Goal: Book appointment/travel/reservation

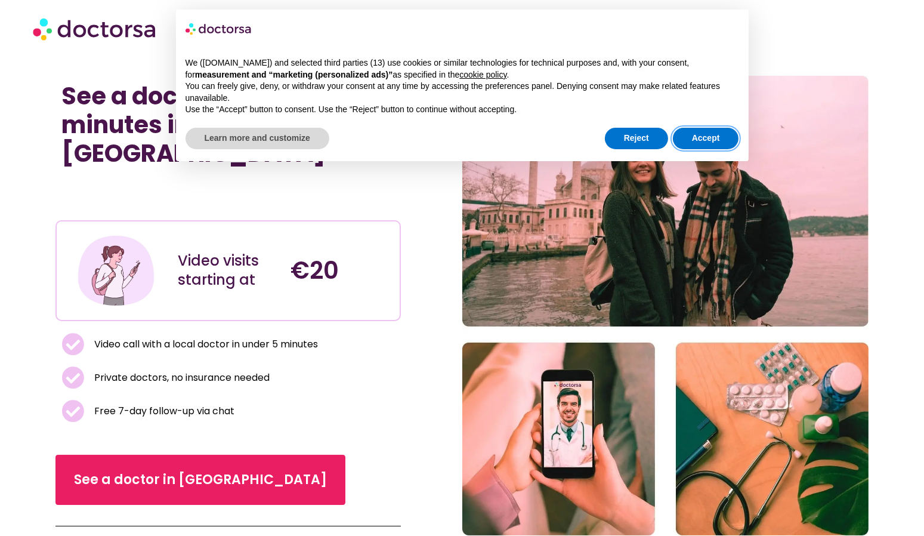
click at [709, 138] on button "Accept" at bounding box center [706, 138] width 66 height 21
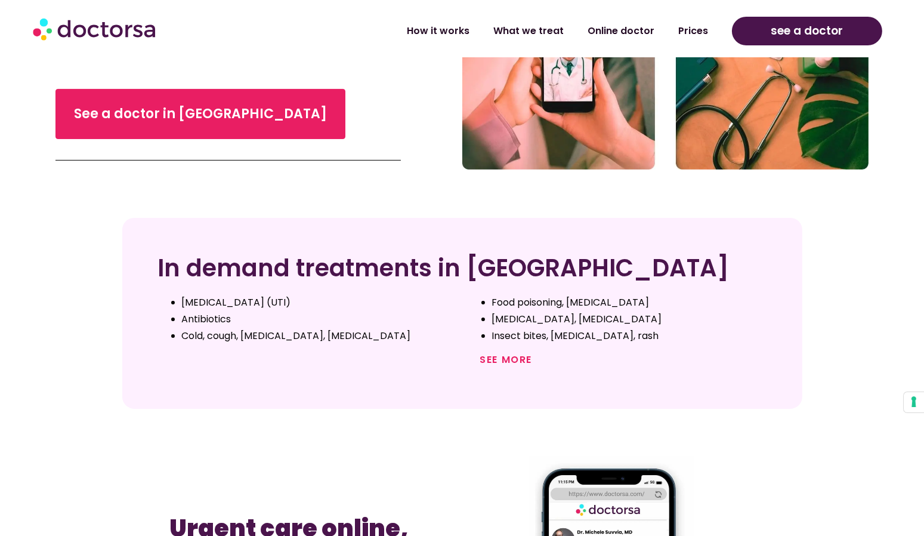
scroll to position [383, 0]
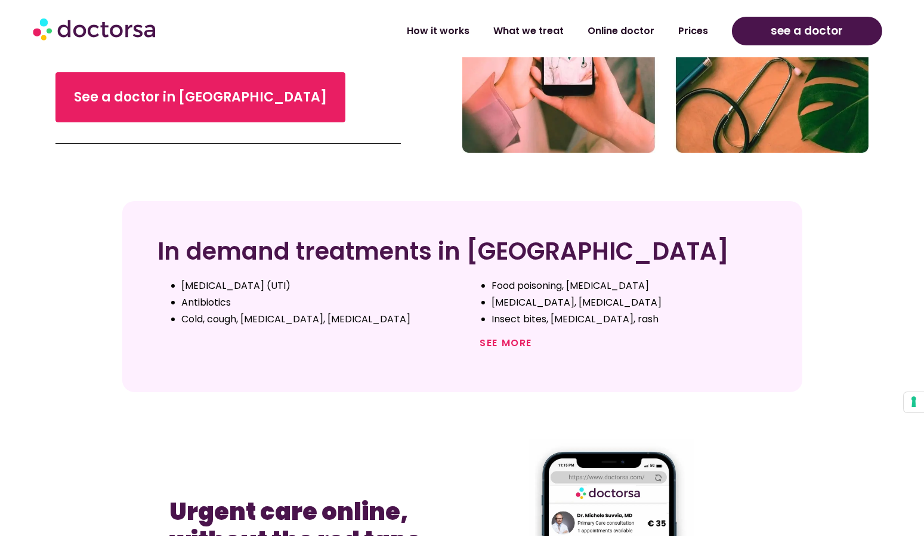
click at [501, 345] on link "See more" at bounding box center [506, 343] width 52 height 14
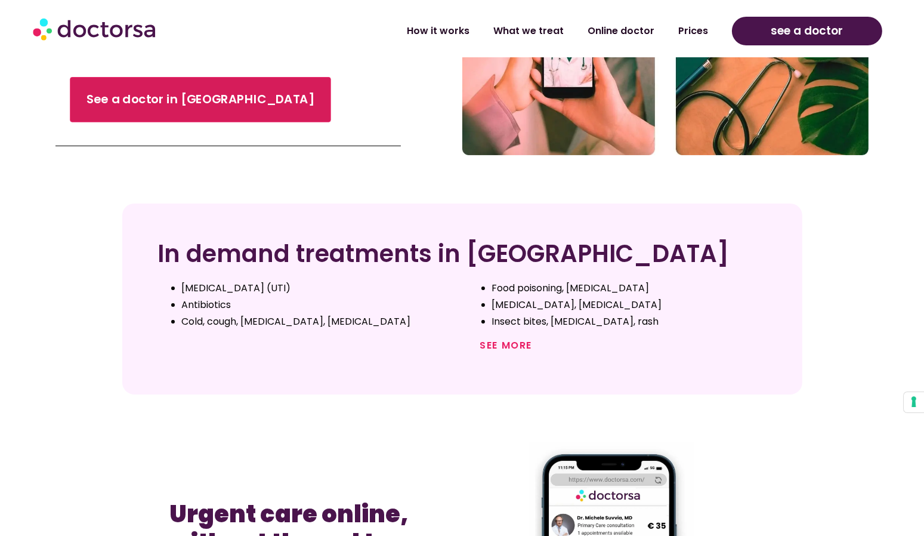
click at [112, 91] on span "See a doctor in [GEOGRAPHIC_DATA]" at bounding box center [201, 99] width 228 height 17
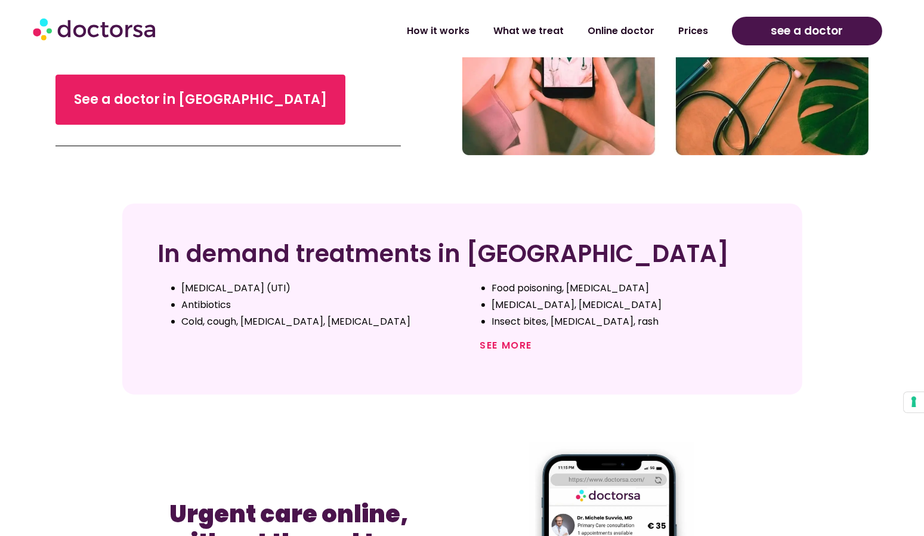
scroll to position [377, 0]
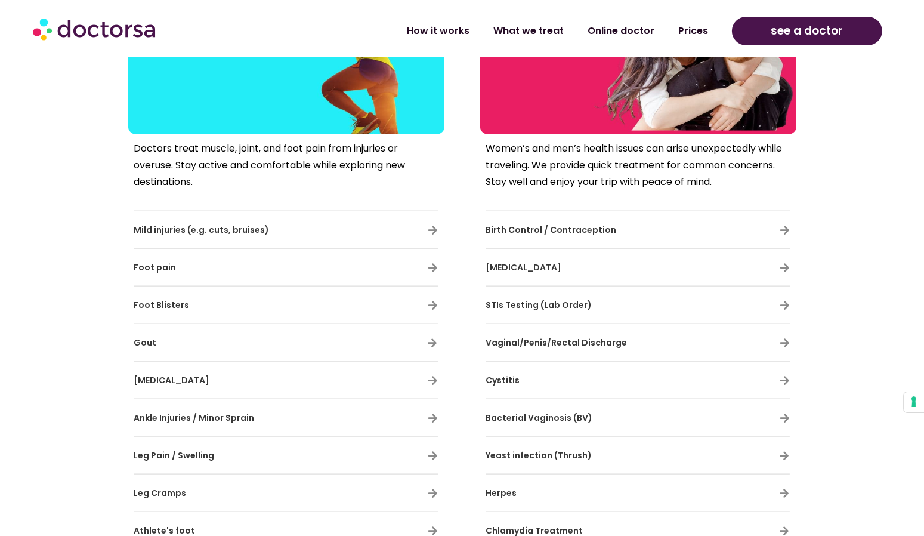
scroll to position [2209, 0]
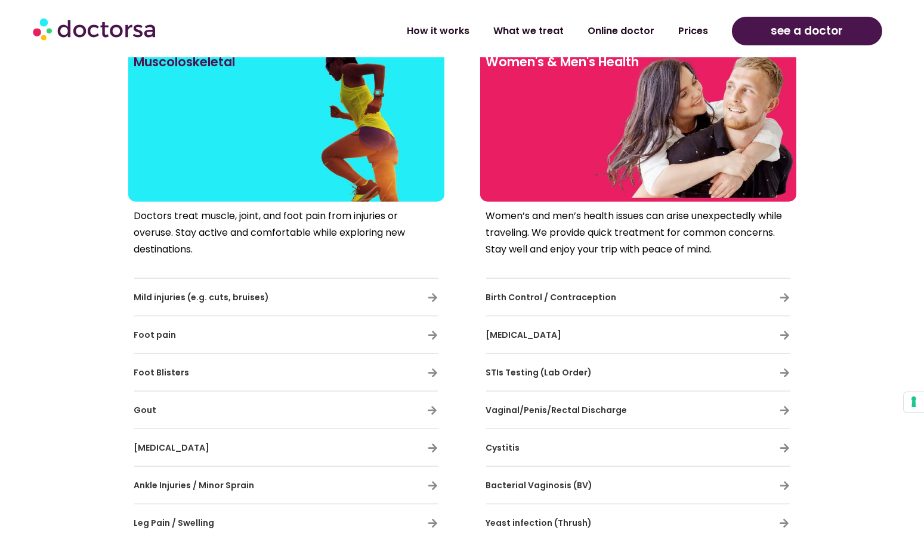
click at [567, 161] on div at bounding box center [638, 141] width 304 height 107
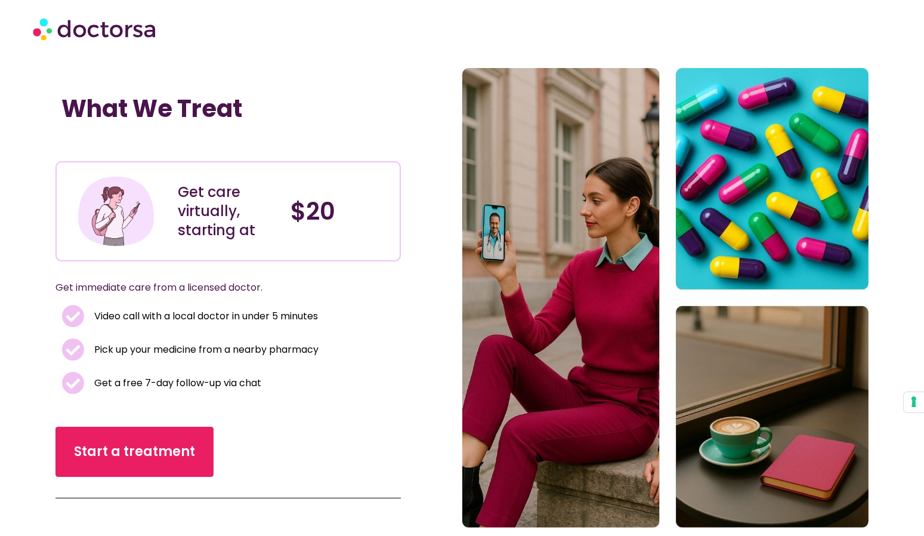
scroll to position [8, 0]
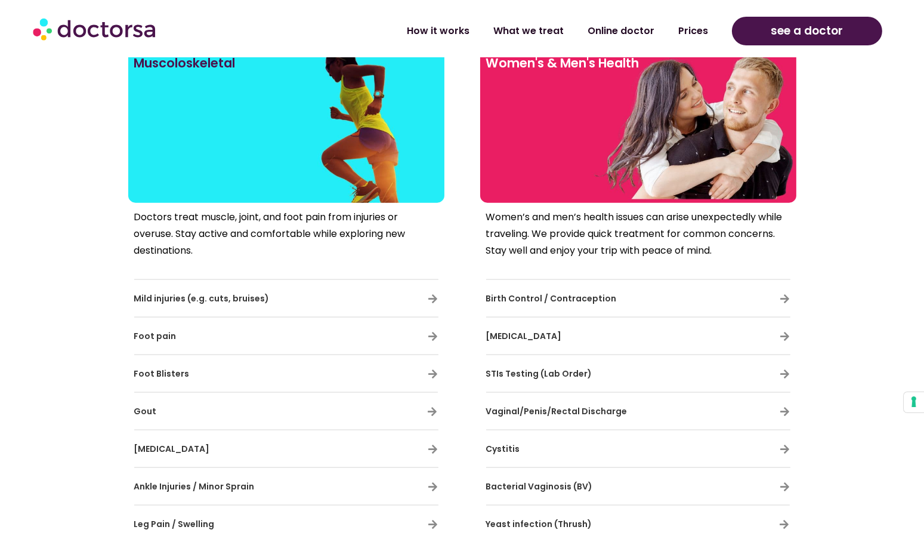
scroll to position [2141, 0]
